Goal: Find specific page/section: Find specific page/section

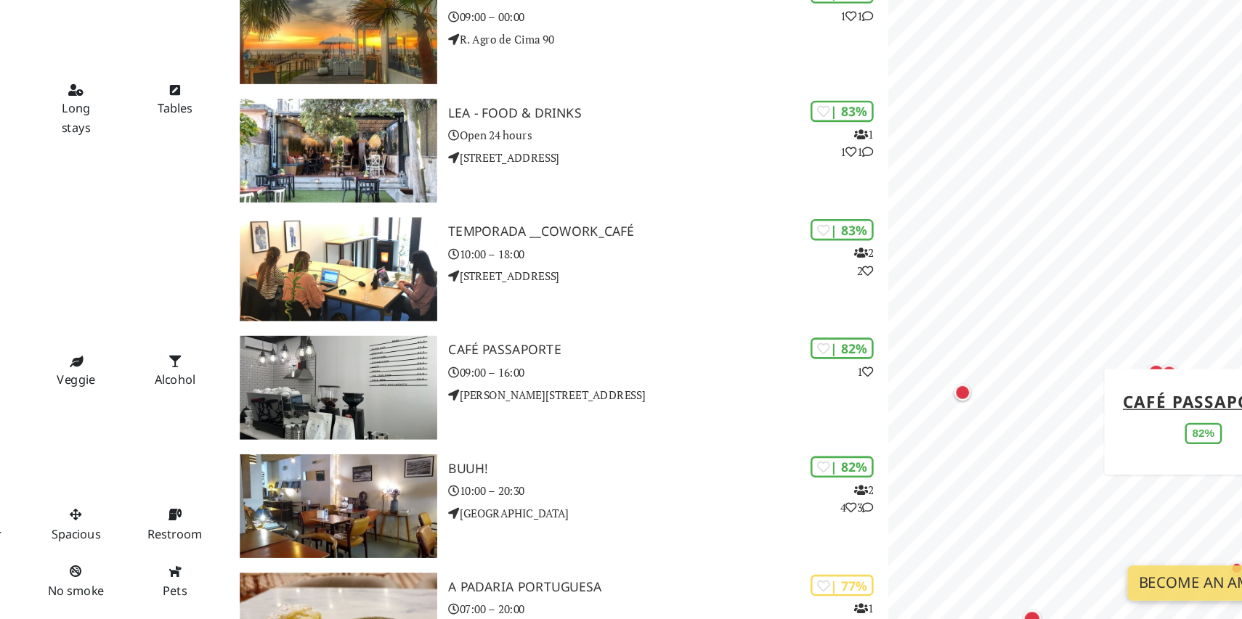
scroll to position [728, 0]
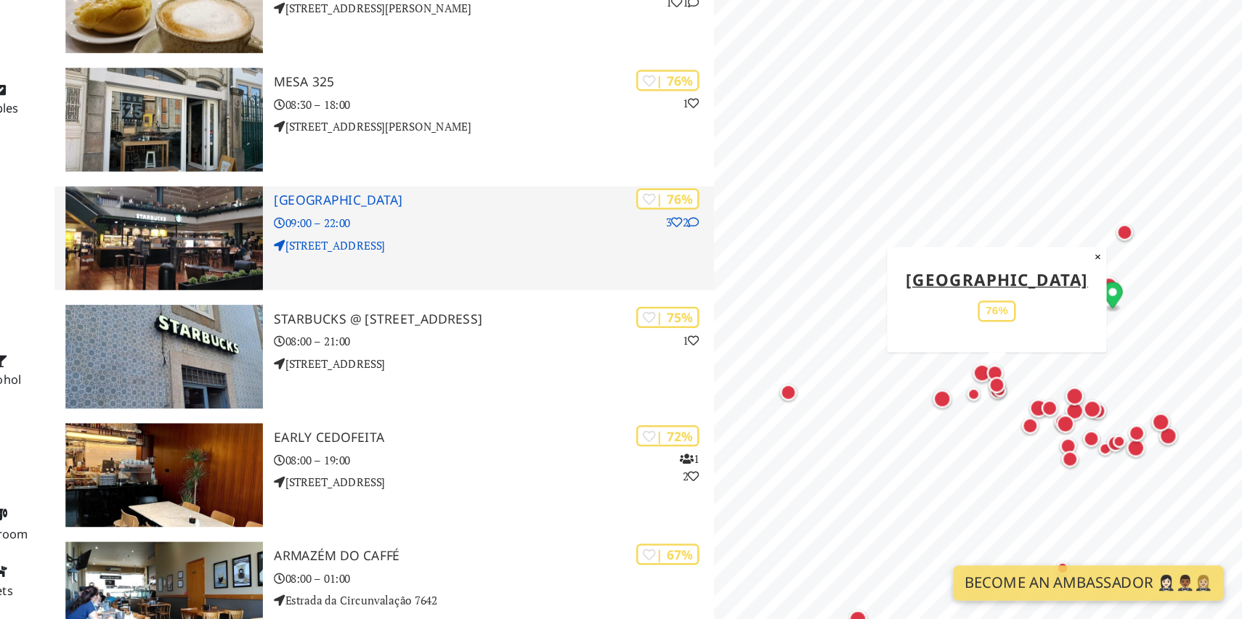
drag, startPoint x: 621, startPoint y: 316, endPoint x: 643, endPoint y: 320, distance: 22.9
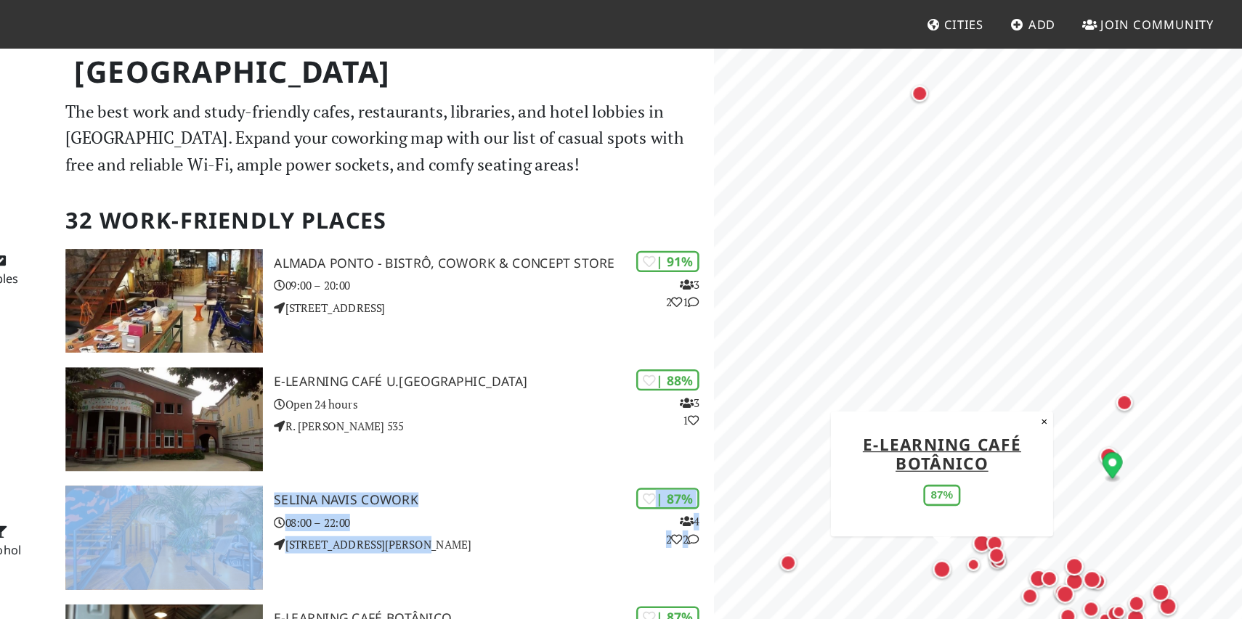
scroll to position [0, 0]
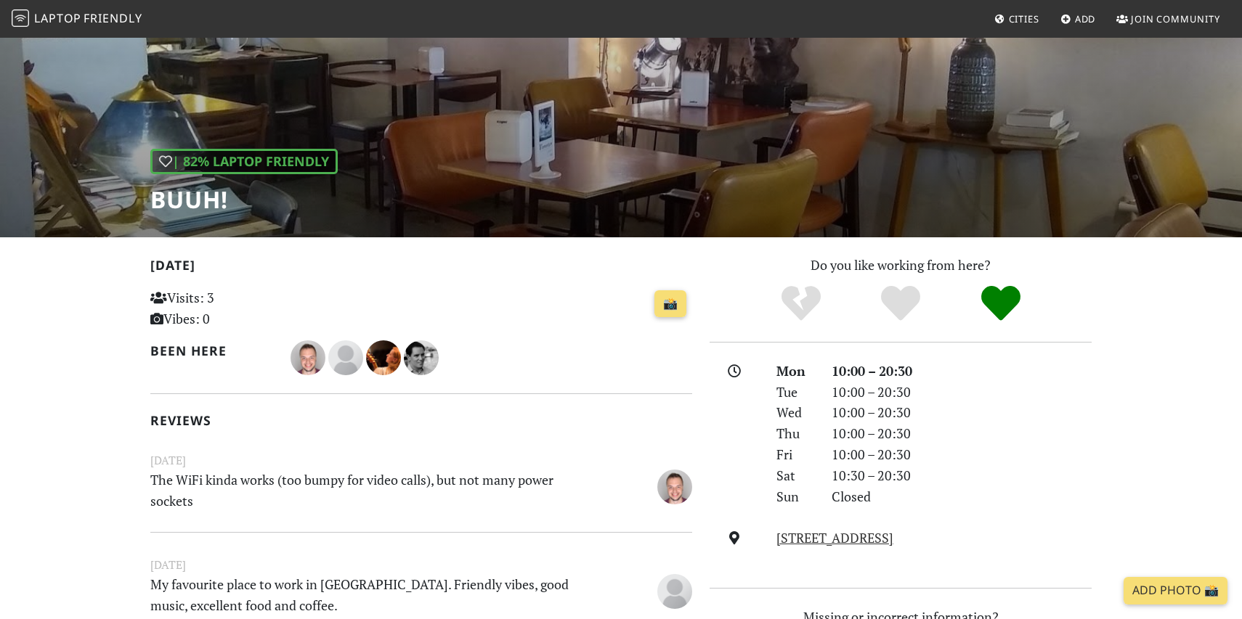
scroll to position [70, 0]
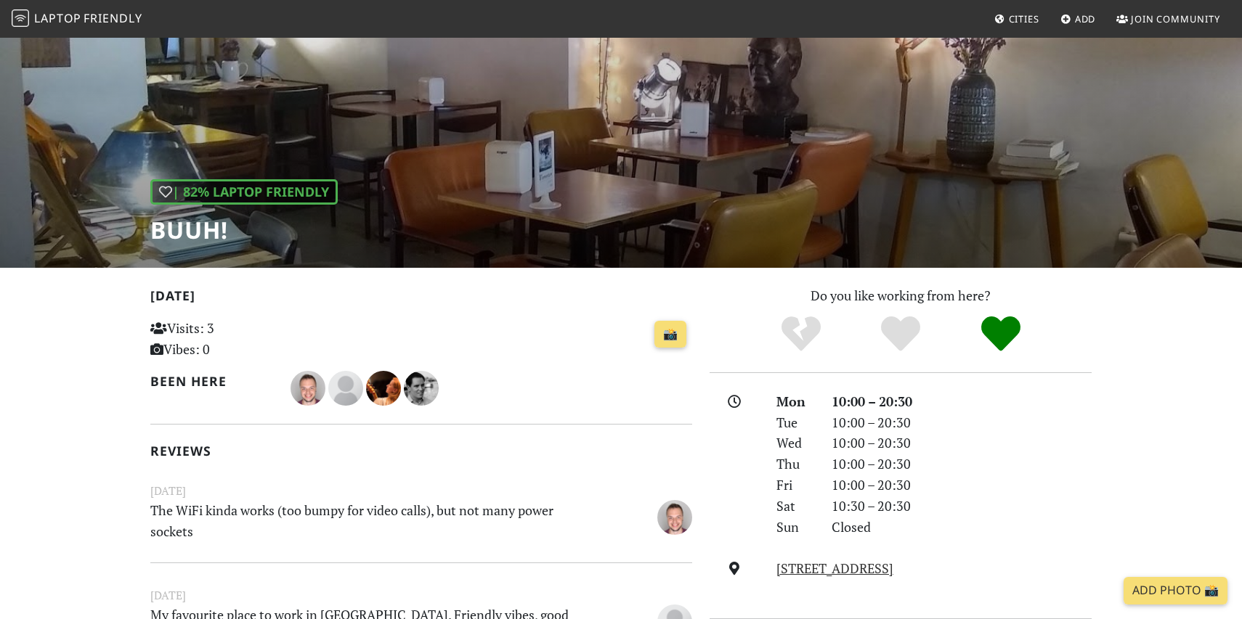
click at [197, 226] on h1 "BUuh!" at bounding box center [243, 230] width 187 height 28
